Goal: Transaction & Acquisition: Download file/media

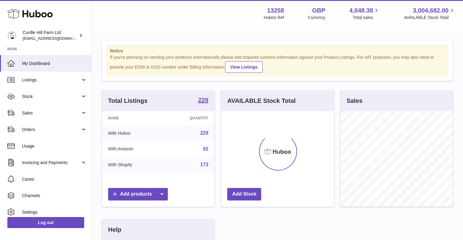
scroll to position [96, 113]
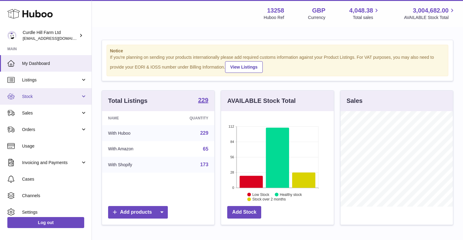
click at [42, 101] on link "Stock" at bounding box center [46, 96] width 92 height 17
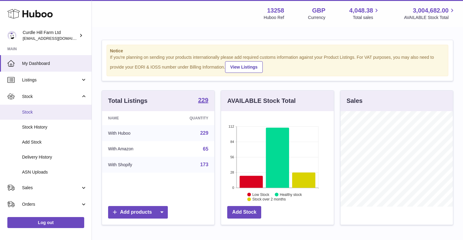
click at [47, 112] on span "Stock" at bounding box center [54, 112] width 65 height 6
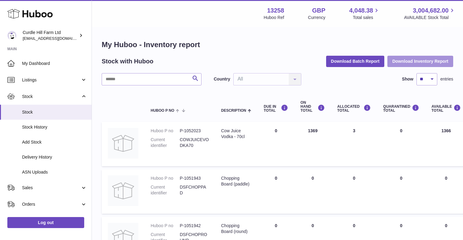
click at [423, 65] on button "Download Inventory Report" at bounding box center [421, 61] width 66 height 11
